Goal: Information Seeking & Learning: Learn about a topic

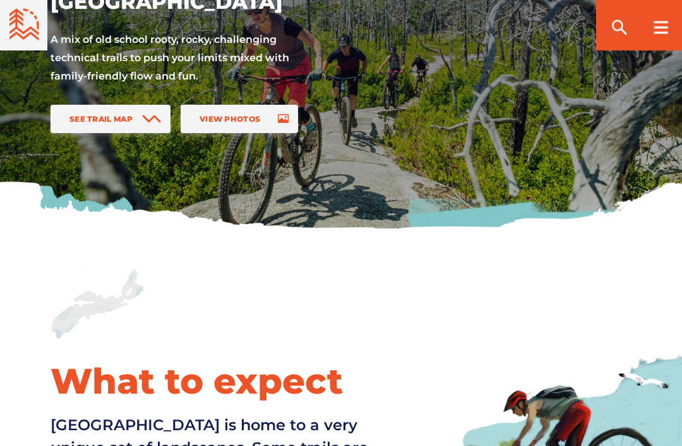
scroll to position [186, 0]
click at [271, 116] on span at bounding box center [279, 119] width 19 height 28
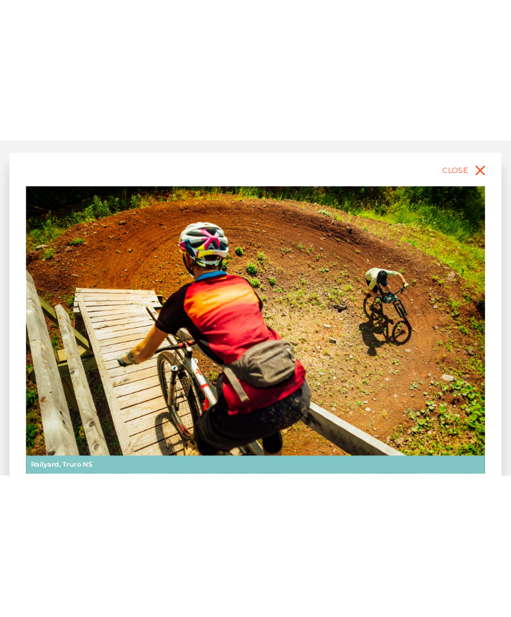
scroll to position [0, 0]
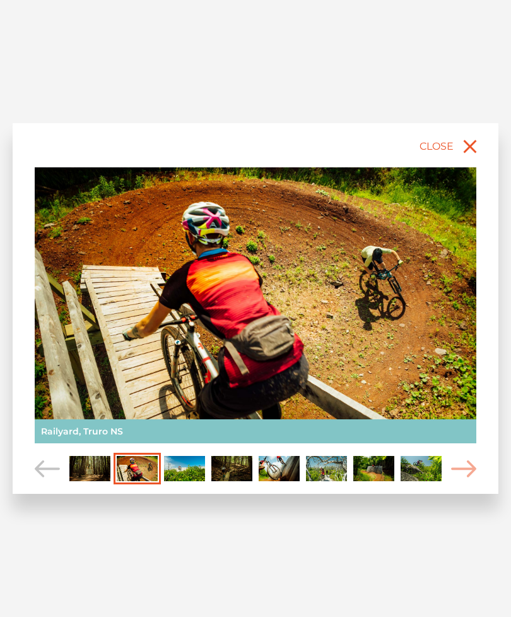
click at [235, 446] on img "Carousel Page 4" at bounding box center [231, 468] width 41 height 25
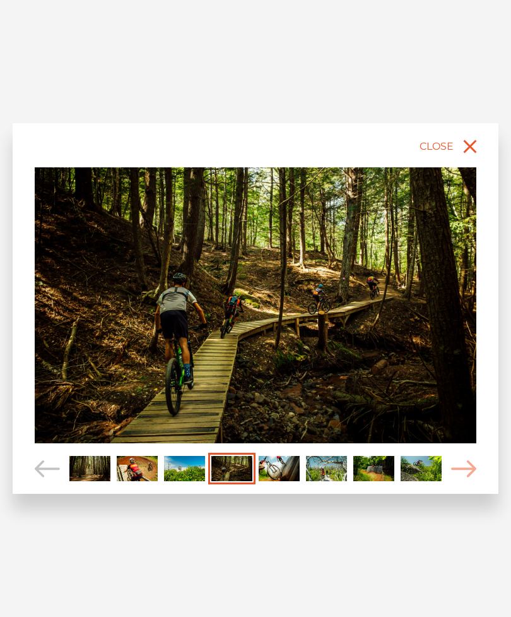
click at [289, 446] on img "Carousel Page 5" at bounding box center [279, 468] width 41 height 25
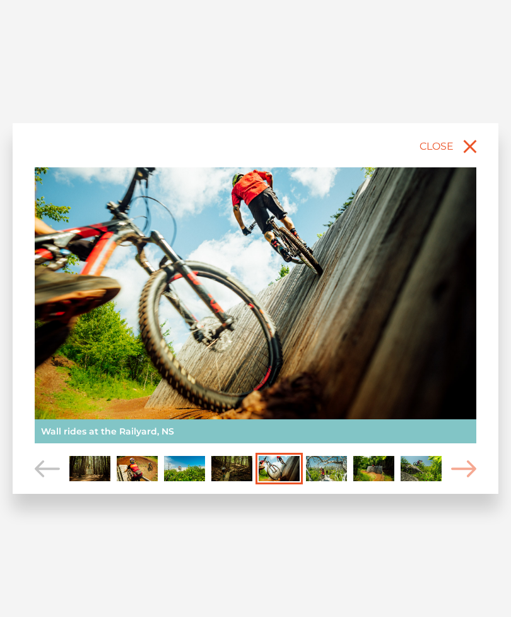
click at [336, 446] on img "Carousel Page 6" at bounding box center [326, 468] width 41 height 25
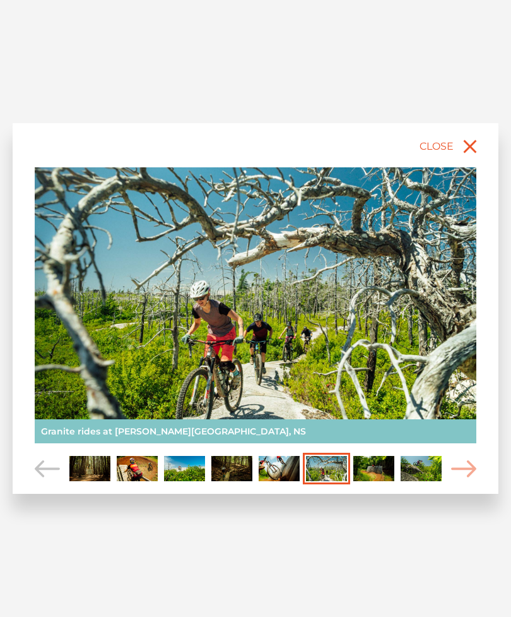
click at [376, 446] on img "Carousel Page 7" at bounding box center [373, 468] width 41 height 25
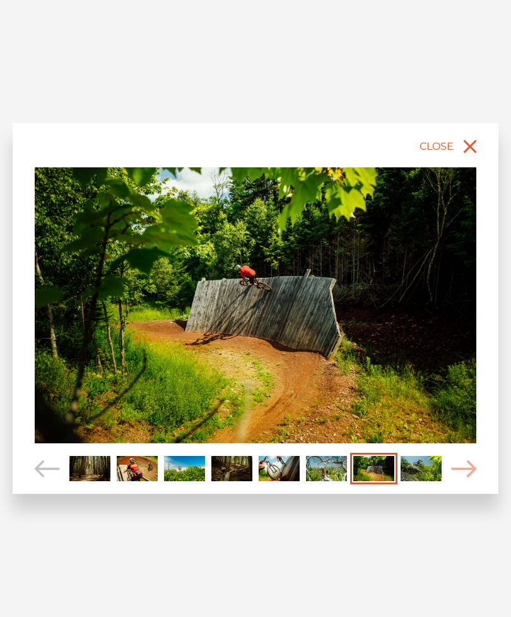
click at [411, 446] on img "Carousel Page 8" at bounding box center [421, 468] width 41 height 25
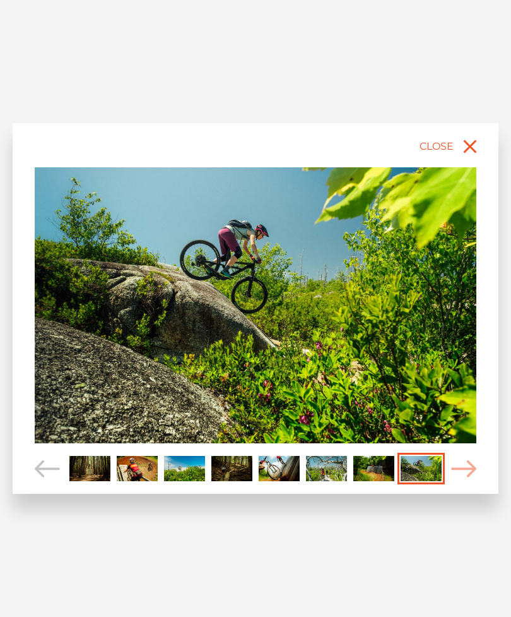
click at [460, 446] on icon "Carousel Navigation" at bounding box center [463, 468] width 25 height 17
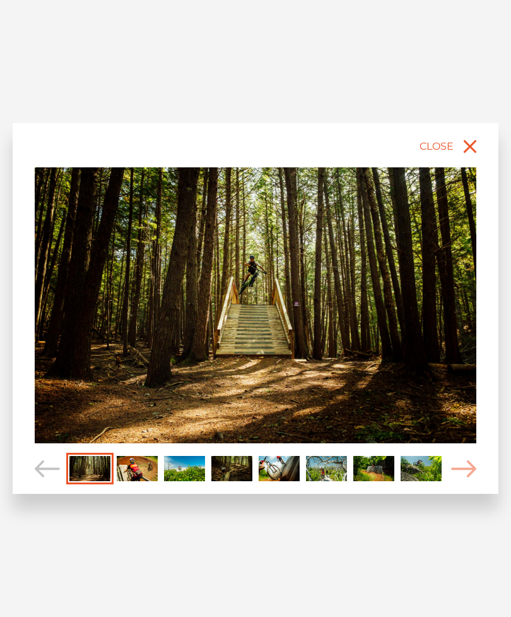
click at [462, 446] on icon "Carousel Navigation" at bounding box center [463, 468] width 25 height 17
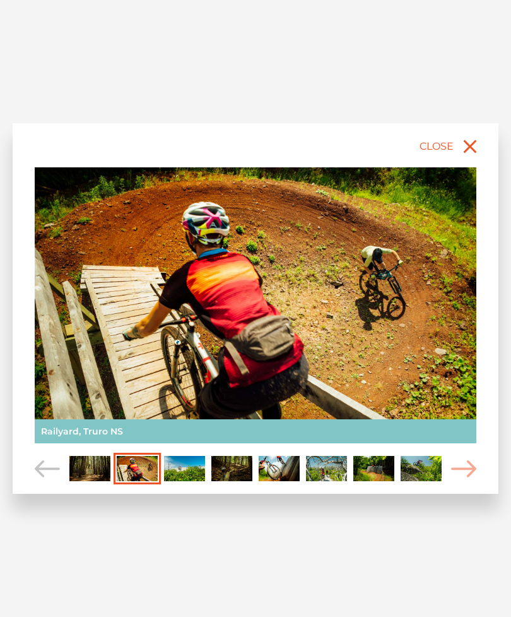
click at [460, 156] on icon "close" at bounding box center [470, 146] width 23 height 23
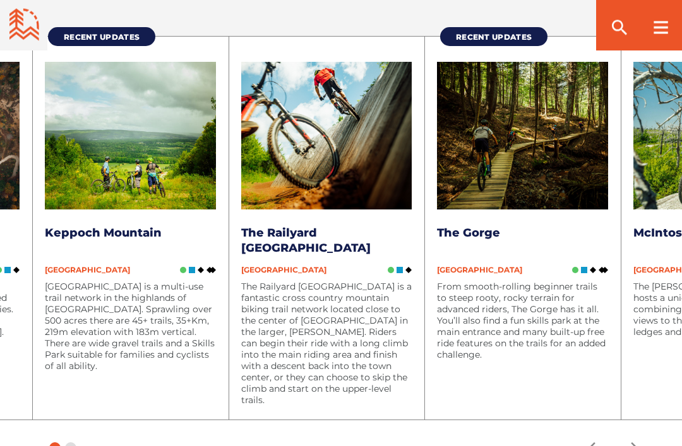
scroll to position [1389, 0]
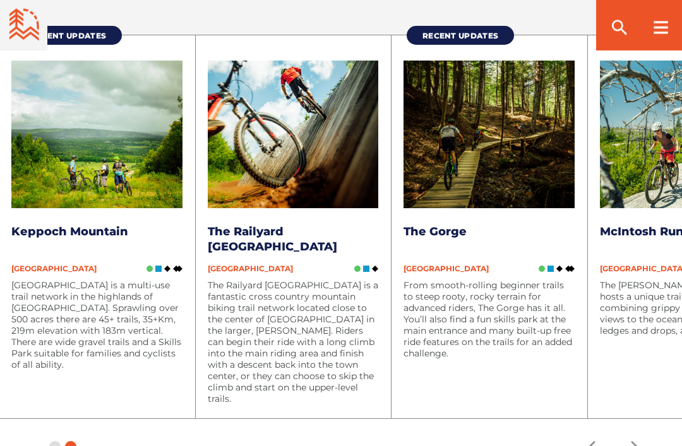
click at [519, 158] on img at bounding box center [488, 135] width 171 height 148
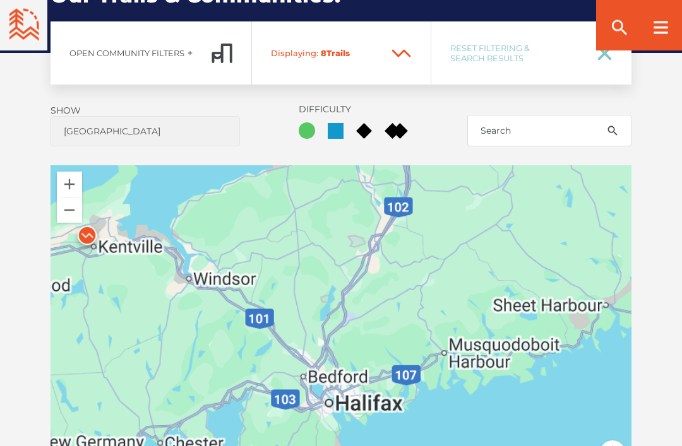
scroll to position [843, 0]
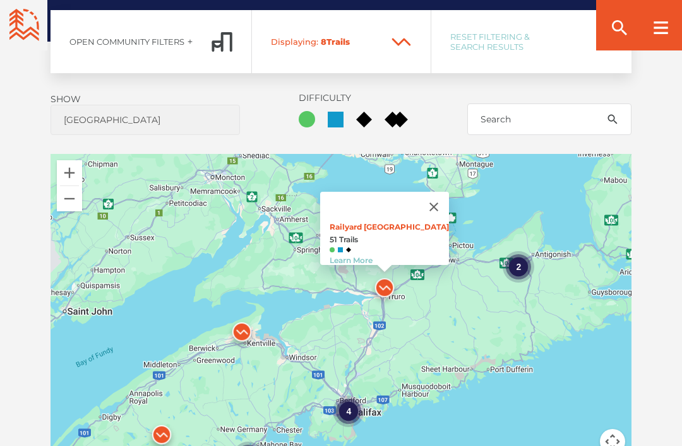
click at [437, 208] on button "Close" at bounding box center [434, 207] width 30 height 30
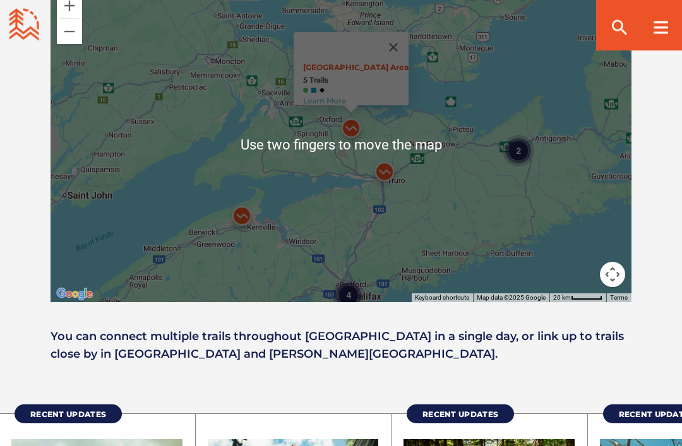
scroll to position [1011, 0]
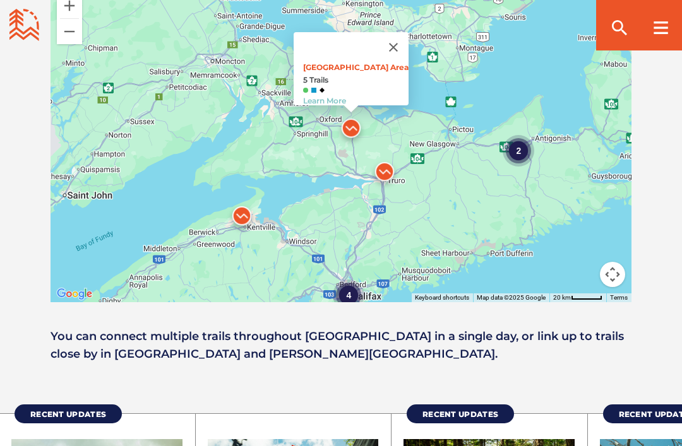
click at [395, 39] on button "Close" at bounding box center [393, 47] width 30 height 30
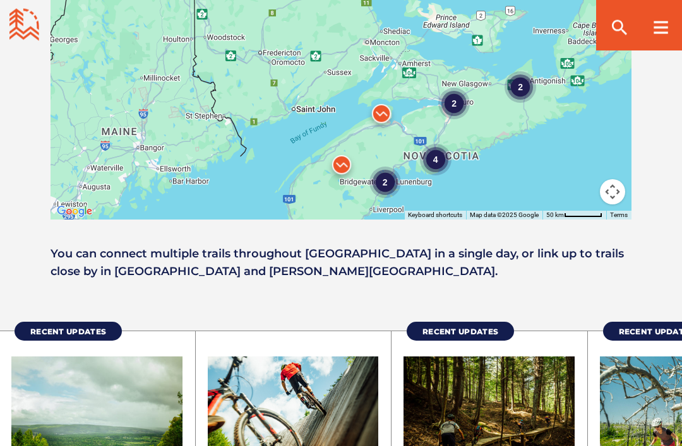
scroll to position [1093, 0]
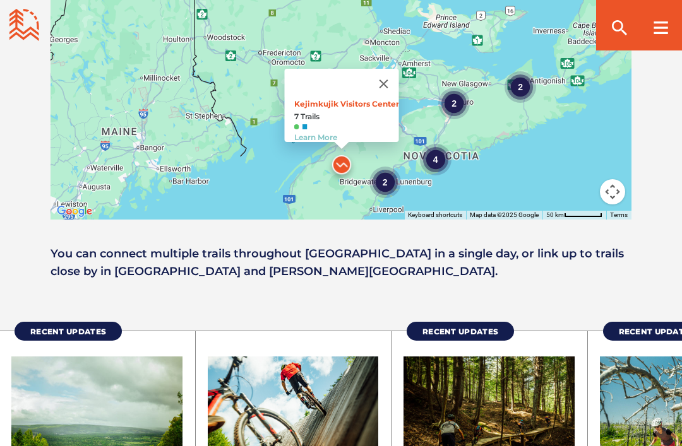
click at [503, 151] on div "4 2 2 2 Kejimkujik Visitors Center 7 Trails Learn More" at bounding box center [340, 62] width 581 height 316
click at [392, 74] on button "Close" at bounding box center [384, 84] width 30 height 30
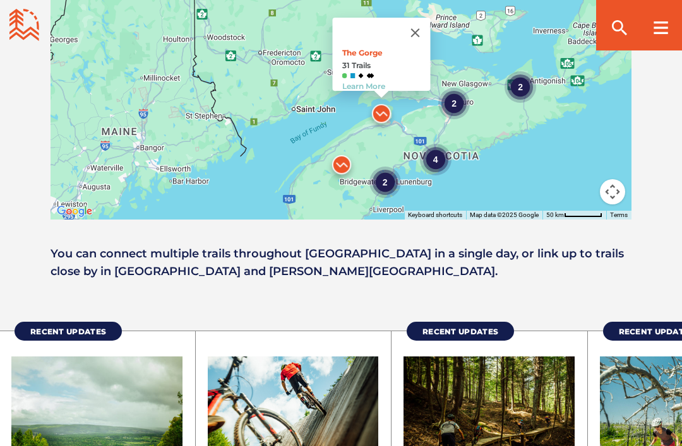
click at [405, 136] on img at bounding box center [381, 117] width 48 height 48
click at [419, 36] on button "Close" at bounding box center [415, 33] width 30 height 30
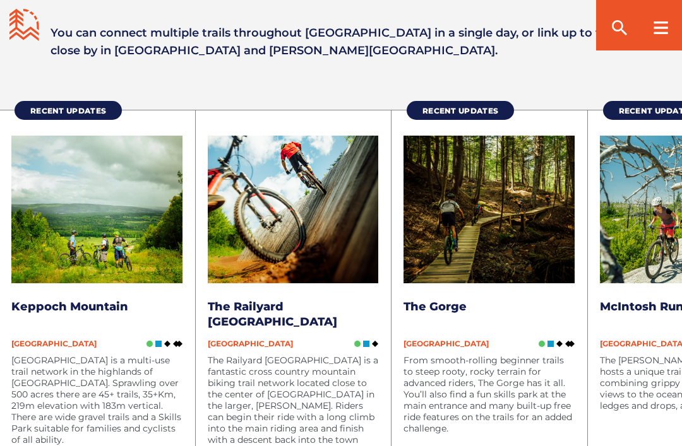
scroll to position [1314, 0]
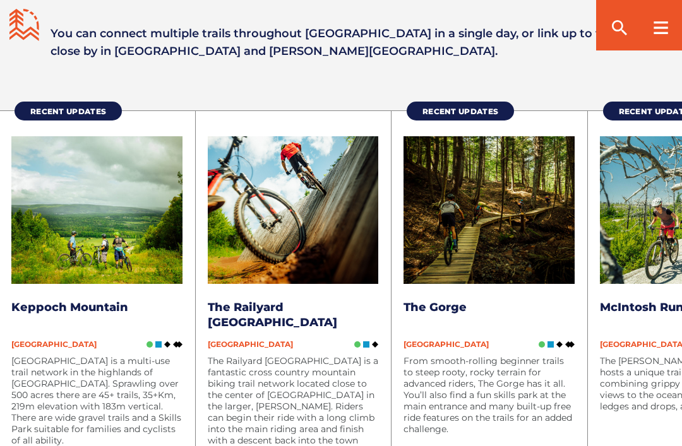
click at [542, 230] on img at bounding box center [488, 210] width 171 height 148
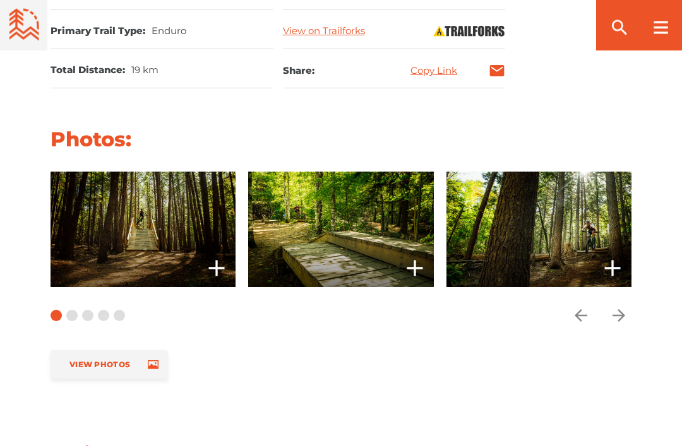
scroll to position [907, 0]
click at [618, 316] on icon "arrow forward" at bounding box center [618, 315] width 19 height 19
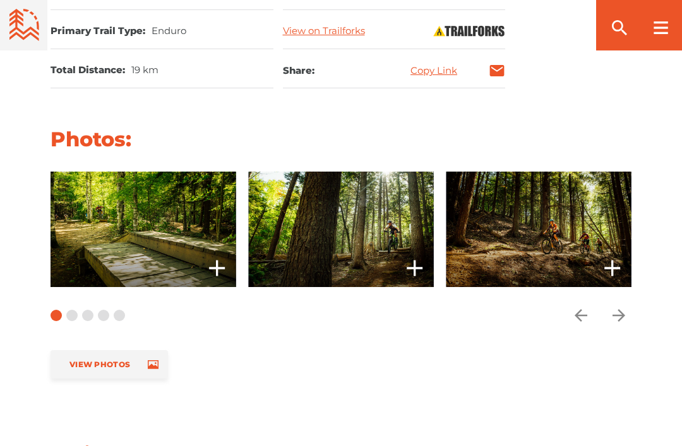
click at [621, 317] on icon "arrow forward" at bounding box center [618, 315] width 19 height 19
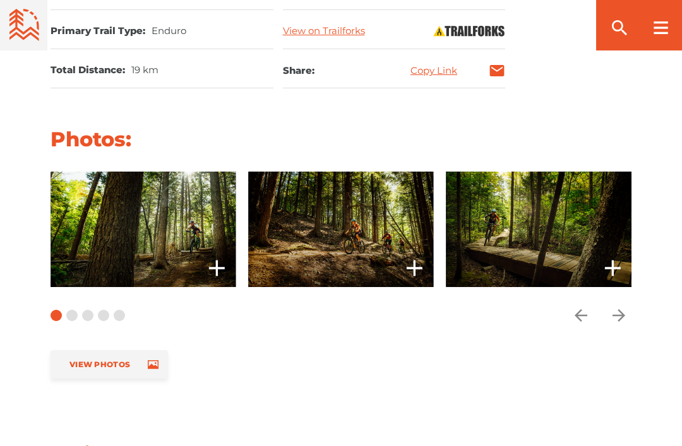
click at [622, 320] on icon "arrow forward" at bounding box center [618, 315] width 19 height 19
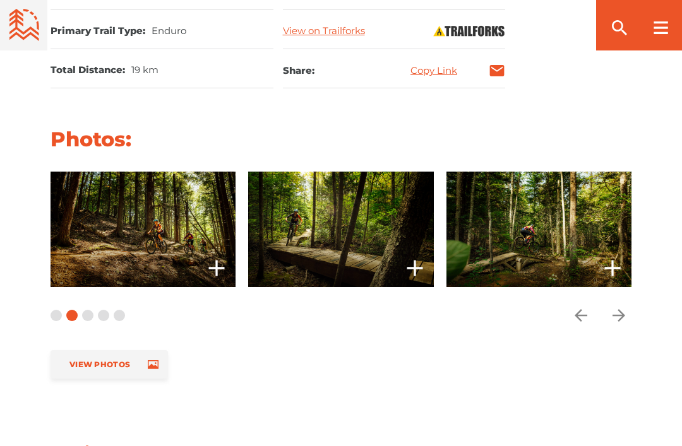
click at [624, 309] on icon "arrow forward" at bounding box center [618, 315] width 13 height 13
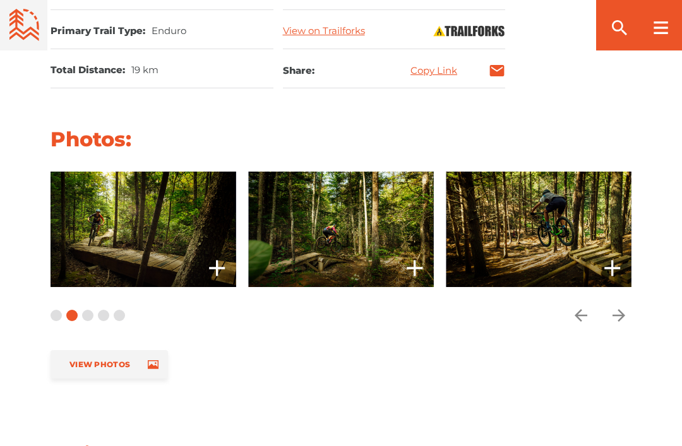
click at [102, 310] on button "Carousel Page 4" at bounding box center [103, 315] width 11 height 11
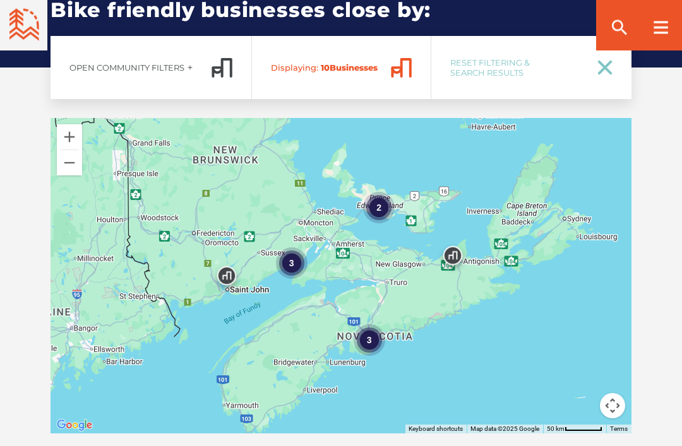
scroll to position [1939, 0]
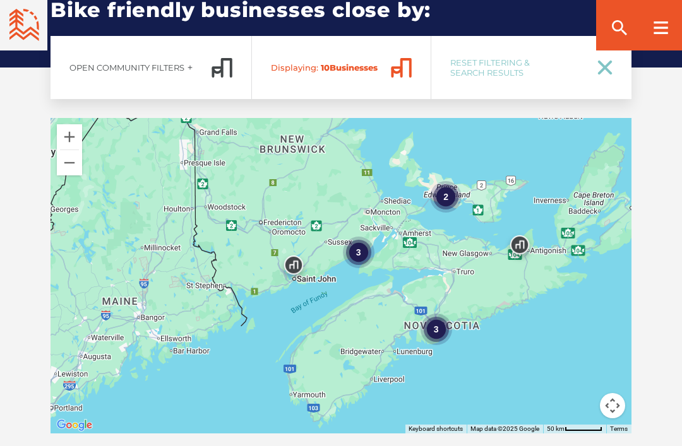
click at [357, 254] on div "3" at bounding box center [359, 253] width 32 height 32
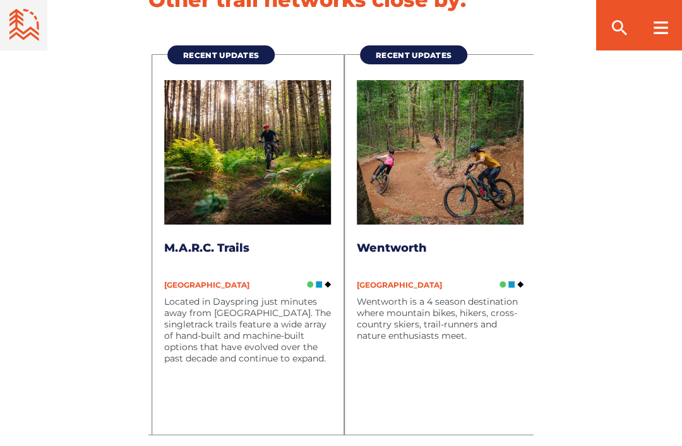
scroll to position [3436, 0]
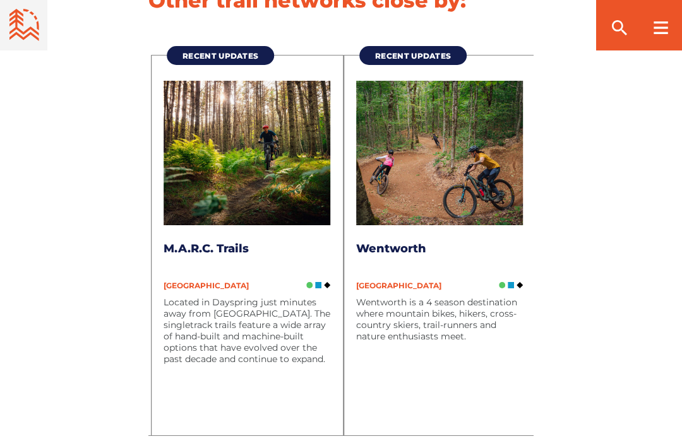
click at [345, 342] on div "Recent Updates Wentworth Nova Scotia Wentworth is a 4 season destination where …" at bounding box center [439, 245] width 193 height 380
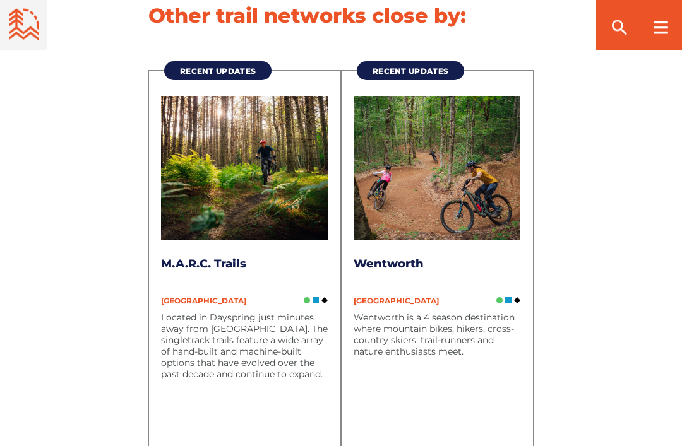
scroll to position [3421, 0]
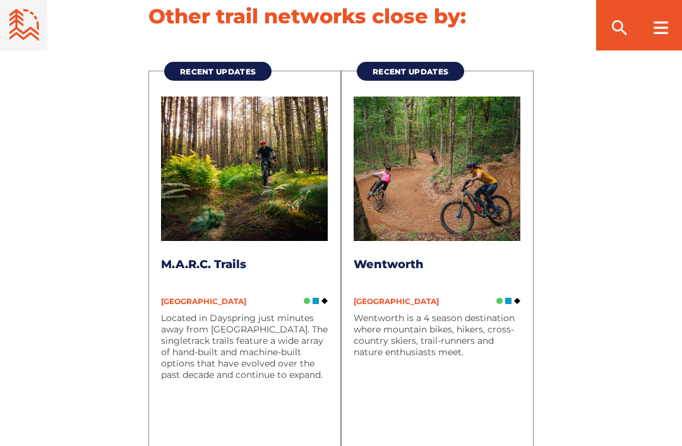
click at [261, 355] on p "Located in Dayspring just minutes away from [GEOGRAPHIC_DATA]. The singletrack …" at bounding box center [244, 346] width 167 height 68
click at [285, 207] on img at bounding box center [244, 169] width 167 height 144
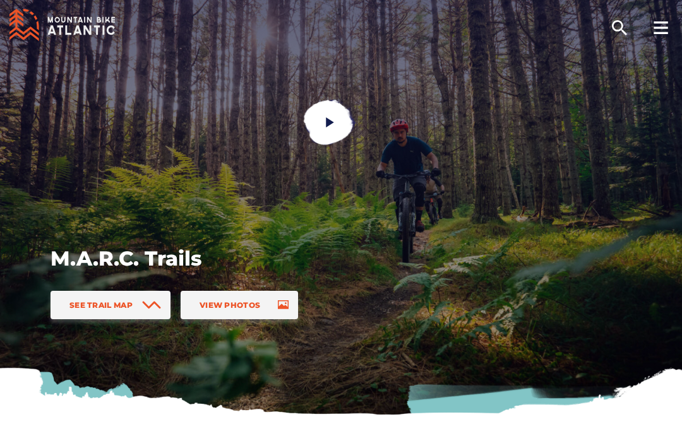
click at [140, 306] on link "See Trail Map" at bounding box center [110, 305] width 120 height 28
click at [336, 118] on icon "play" at bounding box center [330, 122] width 13 height 13
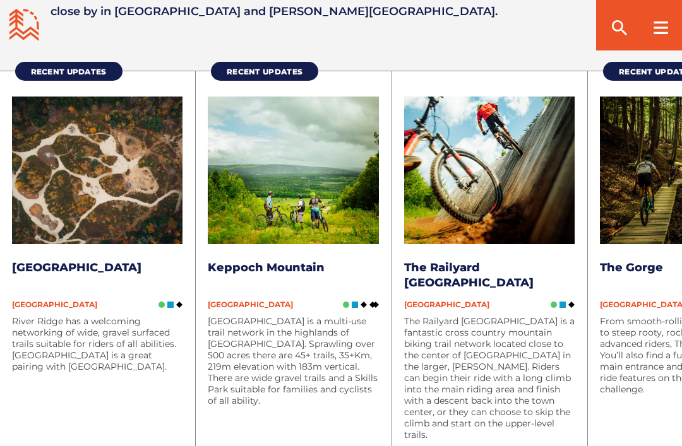
scroll to position [1353, 0]
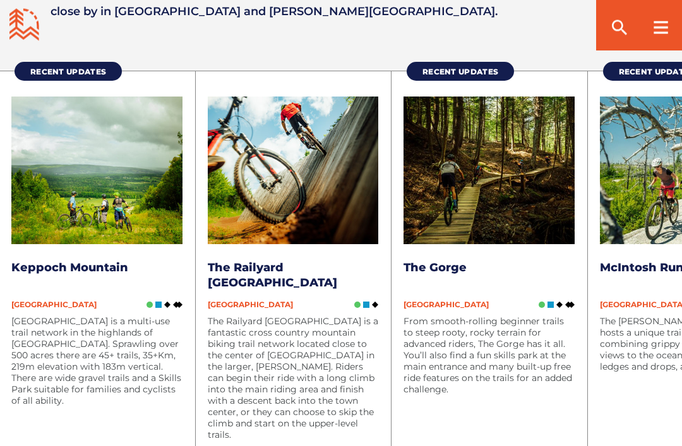
click at [641, 304] on span "[GEOGRAPHIC_DATA]" at bounding box center [642, 304] width 85 height 9
click at [646, 272] on link "McIntosh Run" at bounding box center [642, 268] width 84 height 14
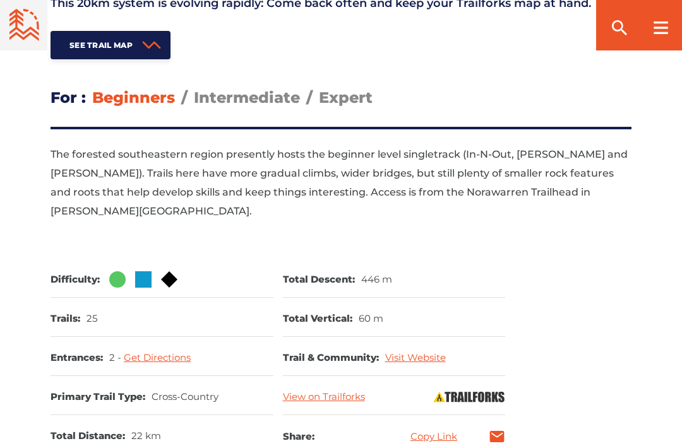
scroll to position [605, 0]
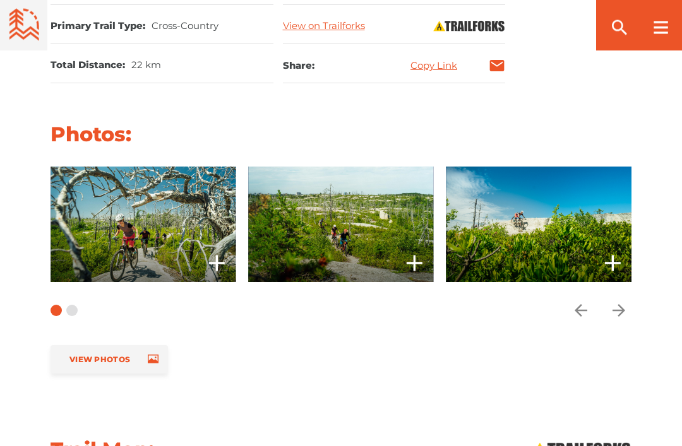
click at [619, 317] on icon "arrow forward" at bounding box center [618, 311] width 19 height 19
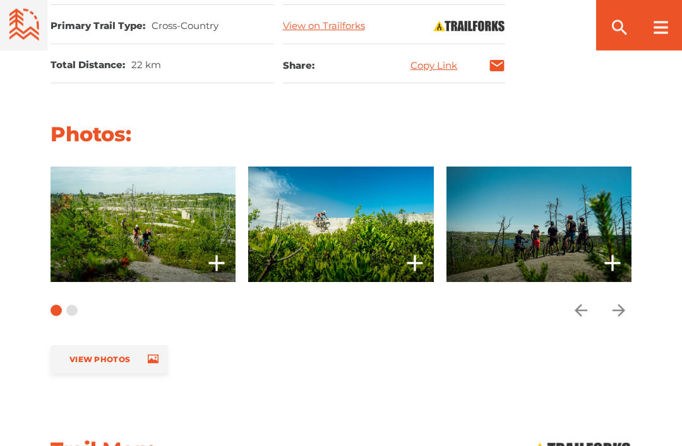
scroll to position [938, 0]
click at [630, 311] on span "Carousel Navigation" at bounding box center [618, 310] width 25 height 25
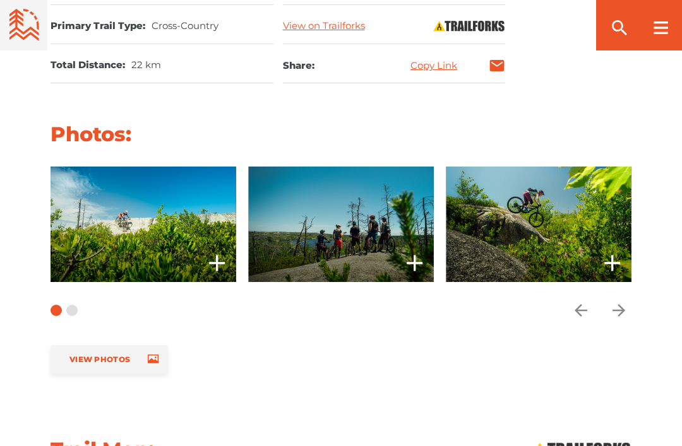
click at [624, 312] on icon "arrow forward" at bounding box center [618, 310] width 19 height 19
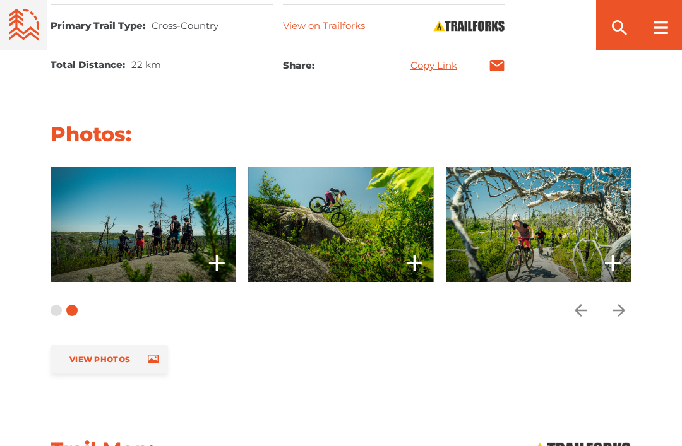
click at [624, 310] on icon "arrow forward" at bounding box center [618, 310] width 13 height 13
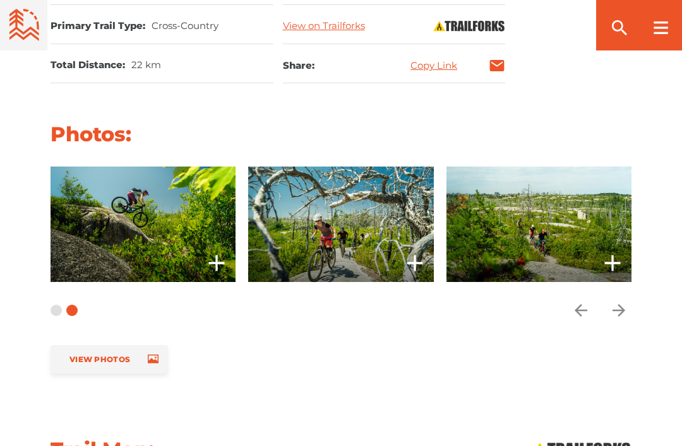
click at [631, 303] on span "Carousel Navigation" at bounding box center [618, 310] width 25 height 25
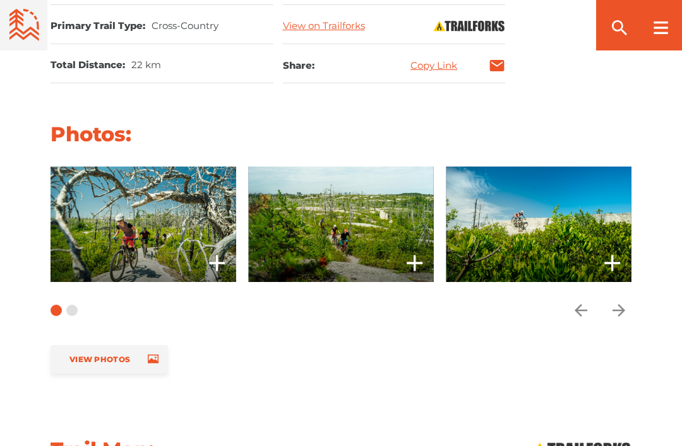
click at [624, 311] on icon "arrow forward" at bounding box center [618, 310] width 13 height 13
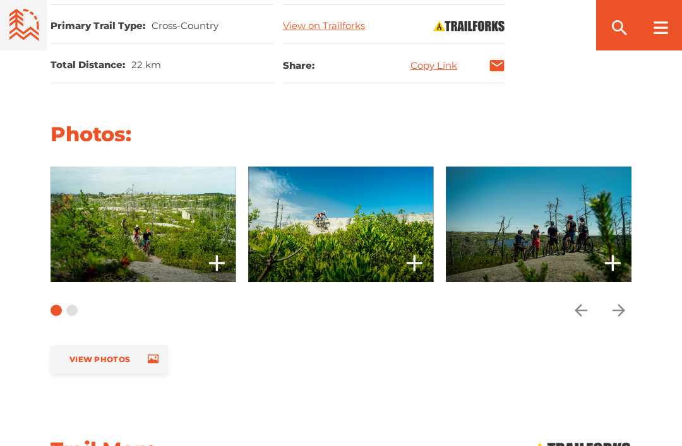
click at [626, 307] on icon "arrow forward" at bounding box center [618, 310] width 19 height 19
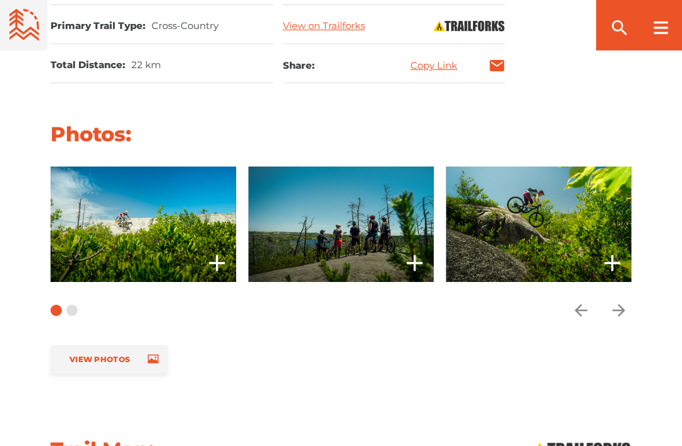
click at [625, 313] on icon "arrow forward" at bounding box center [618, 310] width 19 height 19
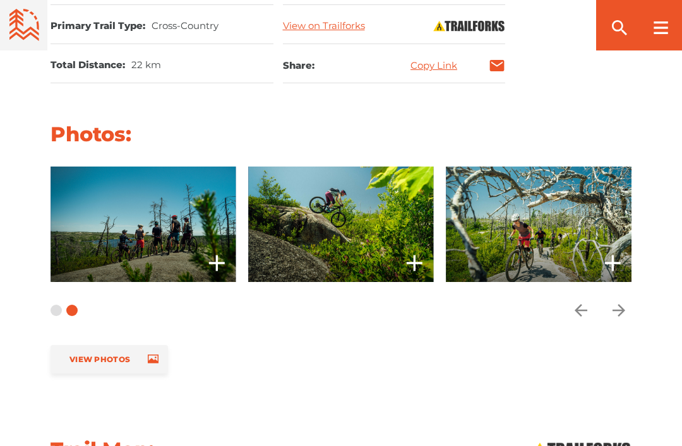
click at [624, 316] on icon "arrow forward" at bounding box center [618, 310] width 19 height 19
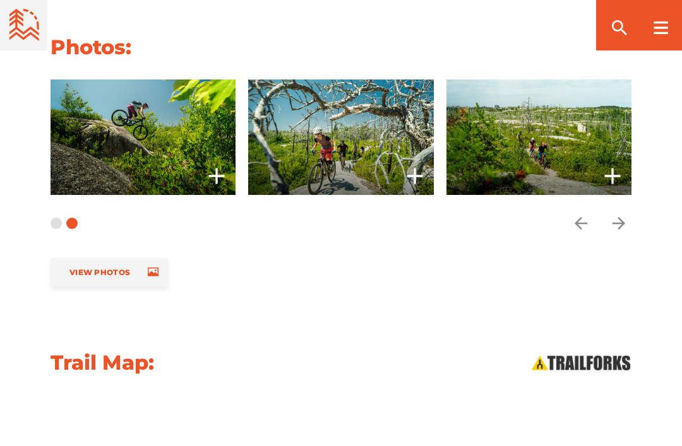
scroll to position [67, 0]
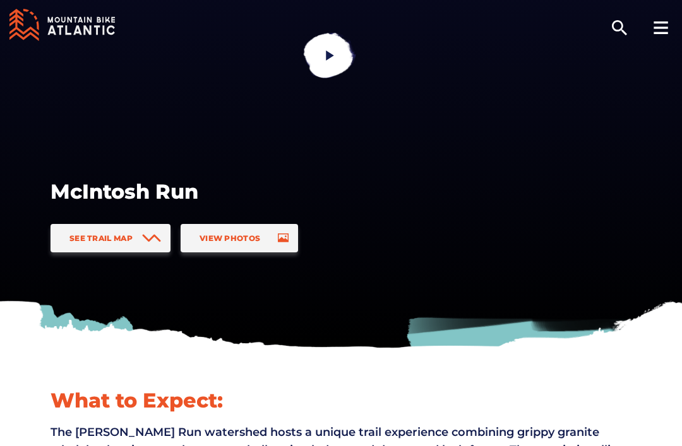
click at [333, 56] on icon "play" at bounding box center [330, 55] width 8 height 10
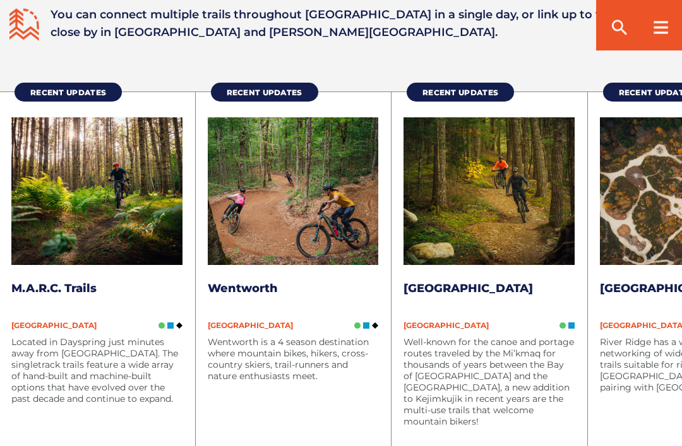
scroll to position [1333, 0]
click at [506, 293] on link "[GEOGRAPHIC_DATA]" at bounding box center [467, 289] width 129 height 14
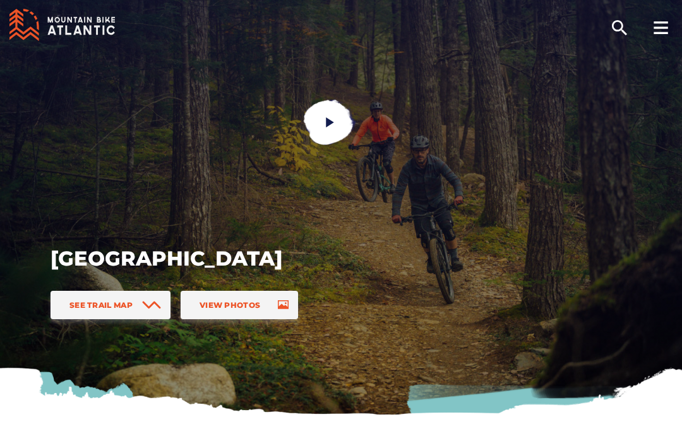
click at [335, 119] on icon "play" at bounding box center [330, 122] width 13 height 13
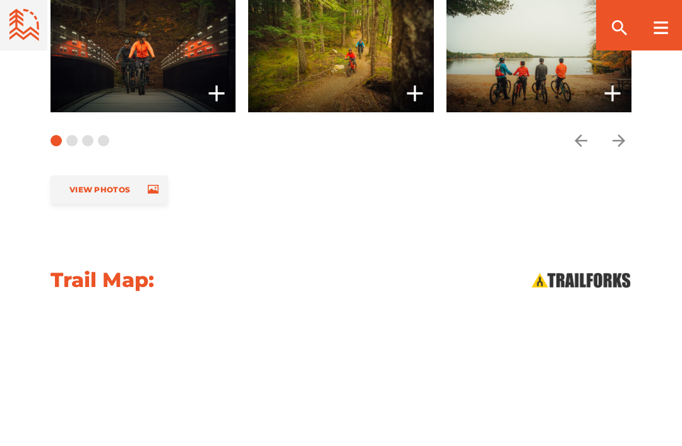
scroll to position [1304, 0]
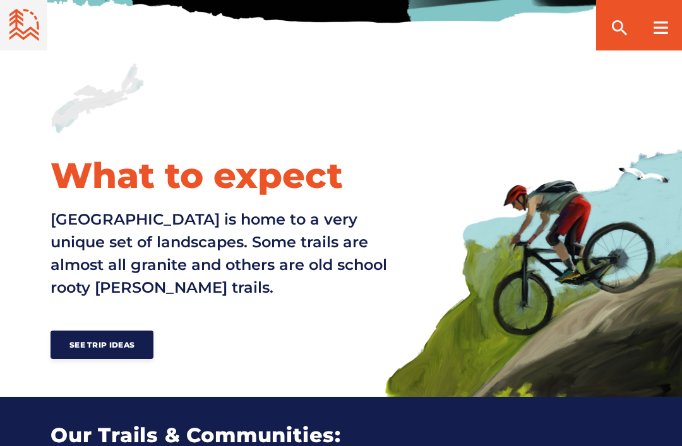
scroll to position [391, 0]
